Goal: Information Seeking & Learning: Learn about a topic

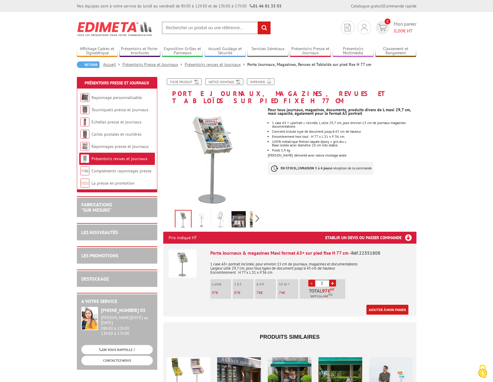
click at [225, 93] on h1 "Porte Journaux, Magazines, Revues et Tabloïds sur pied fixe H 77 cm" at bounding box center [290, 91] width 262 height 26
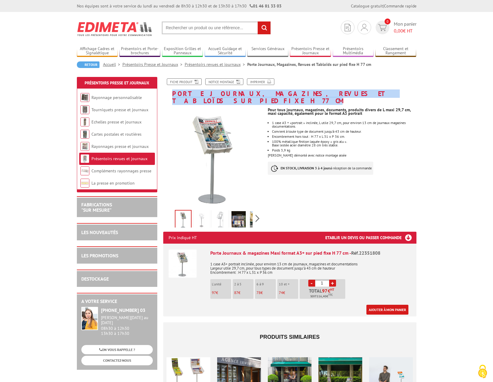
drag, startPoint x: 174, startPoint y: 93, endPoint x: 403, endPoint y: 96, distance: 228.9
click at [403, 96] on h1 "Porte Journaux, Magazines, Revues et Tabloïds sur pied fixe H 77 cm" at bounding box center [290, 91] width 262 height 26
copy h1 "Porte Journaux, Magazines, Revues et Tabloïds sur pied fixe H 77 cm"
click at [203, 211] on img at bounding box center [202, 220] width 14 height 18
click at [183, 212] on img at bounding box center [183, 220] width 14 height 18
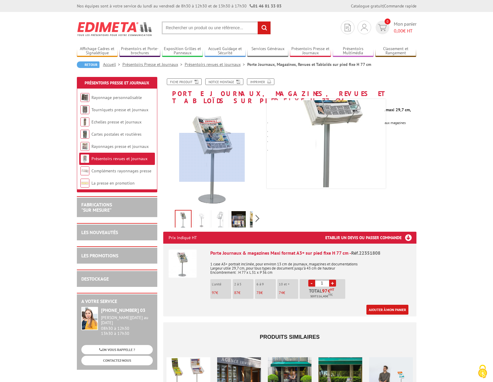
click at [212, 157] on div at bounding box center [212, 157] width 66 height 49
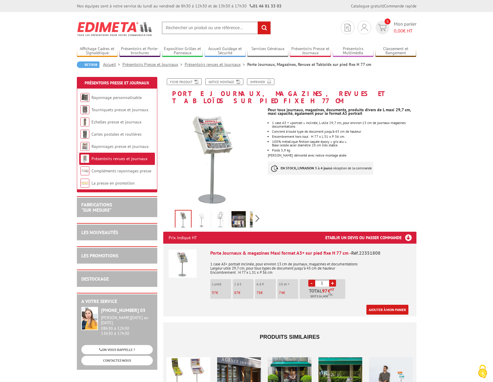
click at [237, 215] on img at bounding box center [239, 220] width 14 height 18
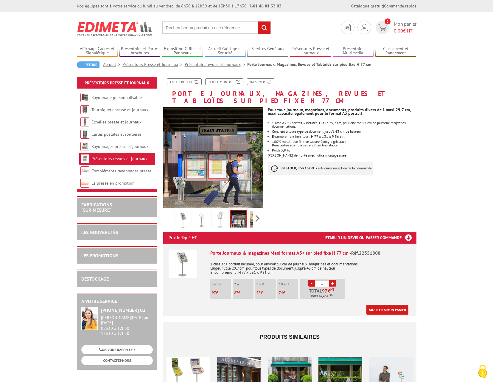
click at [250, 213] on img at bounding box center [257, 220] width 14 height 18
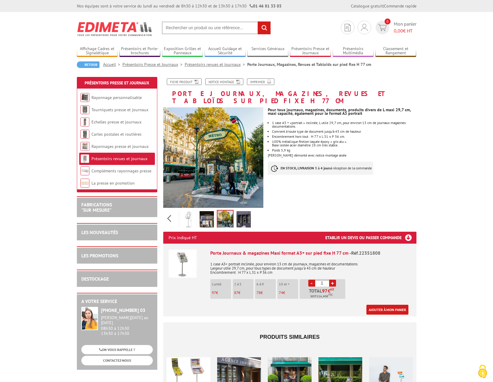
click at [313, 196] on div "Fiche produit Notice Montage Imprimer Porte Journaux, Magazines, Revues et Tabl…" at bounding box center [290, 343] width 262 height 530
click at [192, 215] on img at bounding box center [188, 220] width 14 height 18
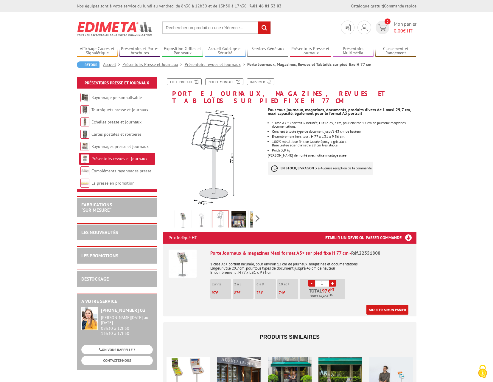
click at [171, 212] on div "Previous Next" at bounding box center [213, 218] width 100 height 21
click at [182, 213] on img at bounding box center [183, 220] width 14 height 18
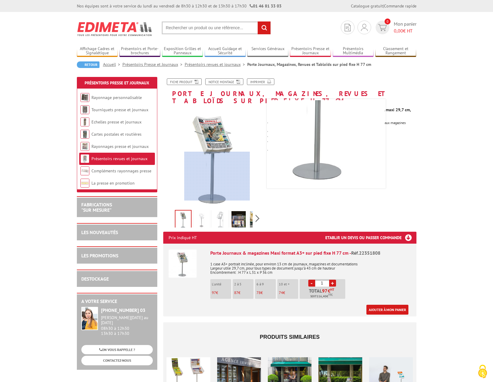
click at [217, 193] on div at bounding box center [217, 176] width 66 height 49
